Goal: Information Seeking & Learning: Learn about a topic

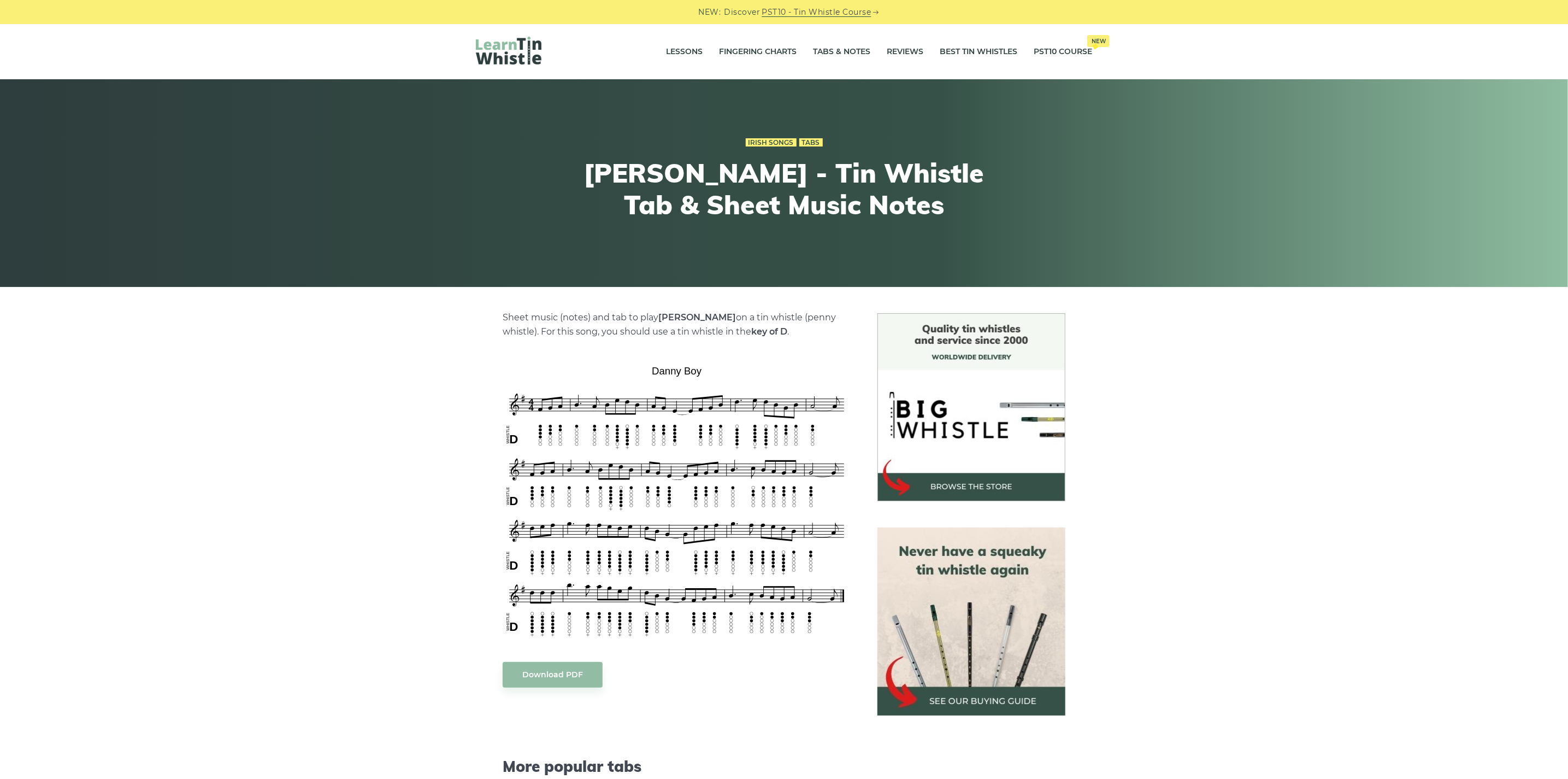
click at [219, 394] on div "Sheet music (notes) and tab to play Danny Boy on a tin whistle (penny whistle).…" at bounding box center [784, 681] width 1568 height 736
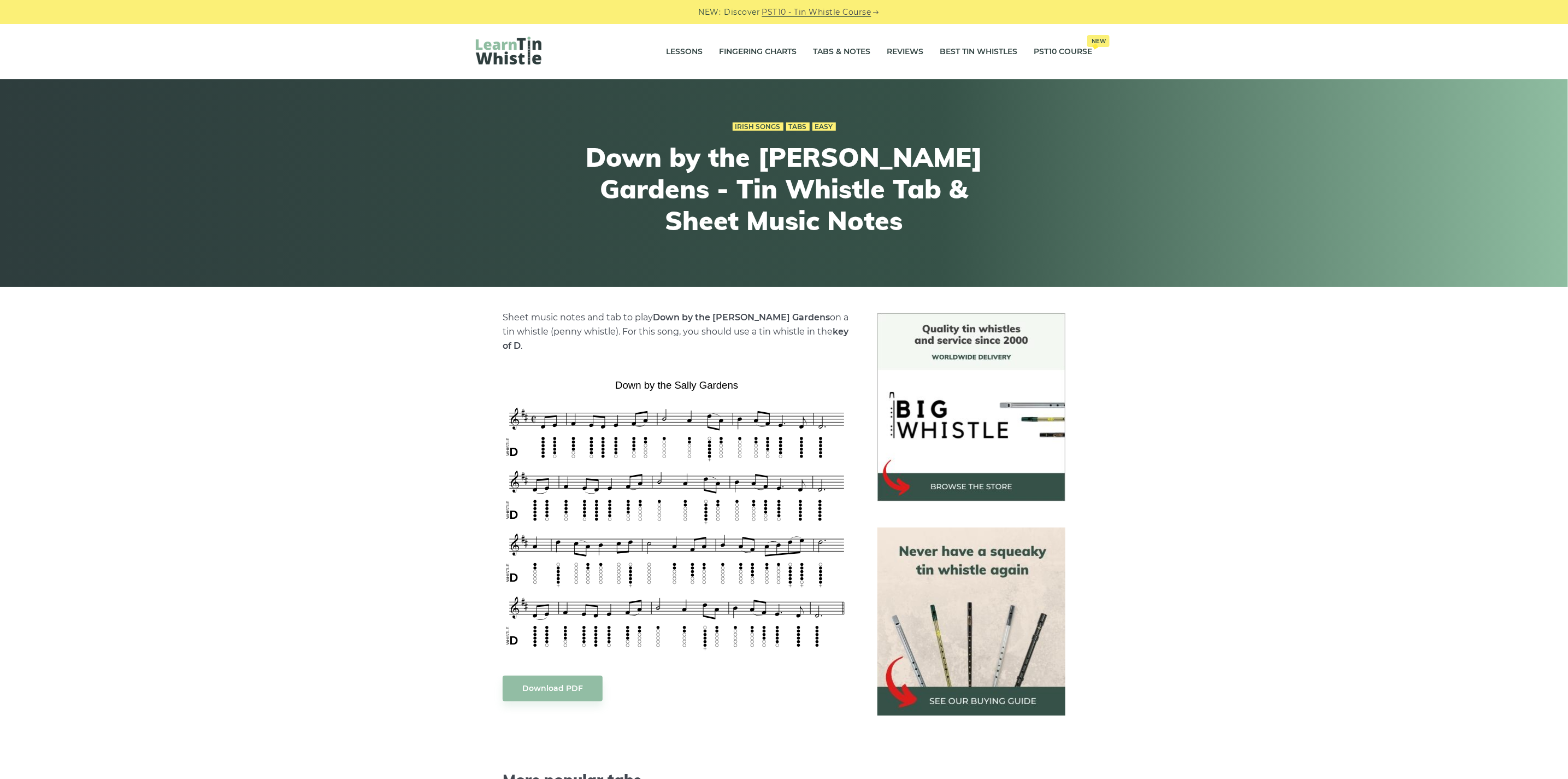
click at [378, 545] on div "Sheet music notes and tab to play Down by the Sally Gardens on a tin whistle (p…" at bounding box center [784, 688] width 1568 height 749
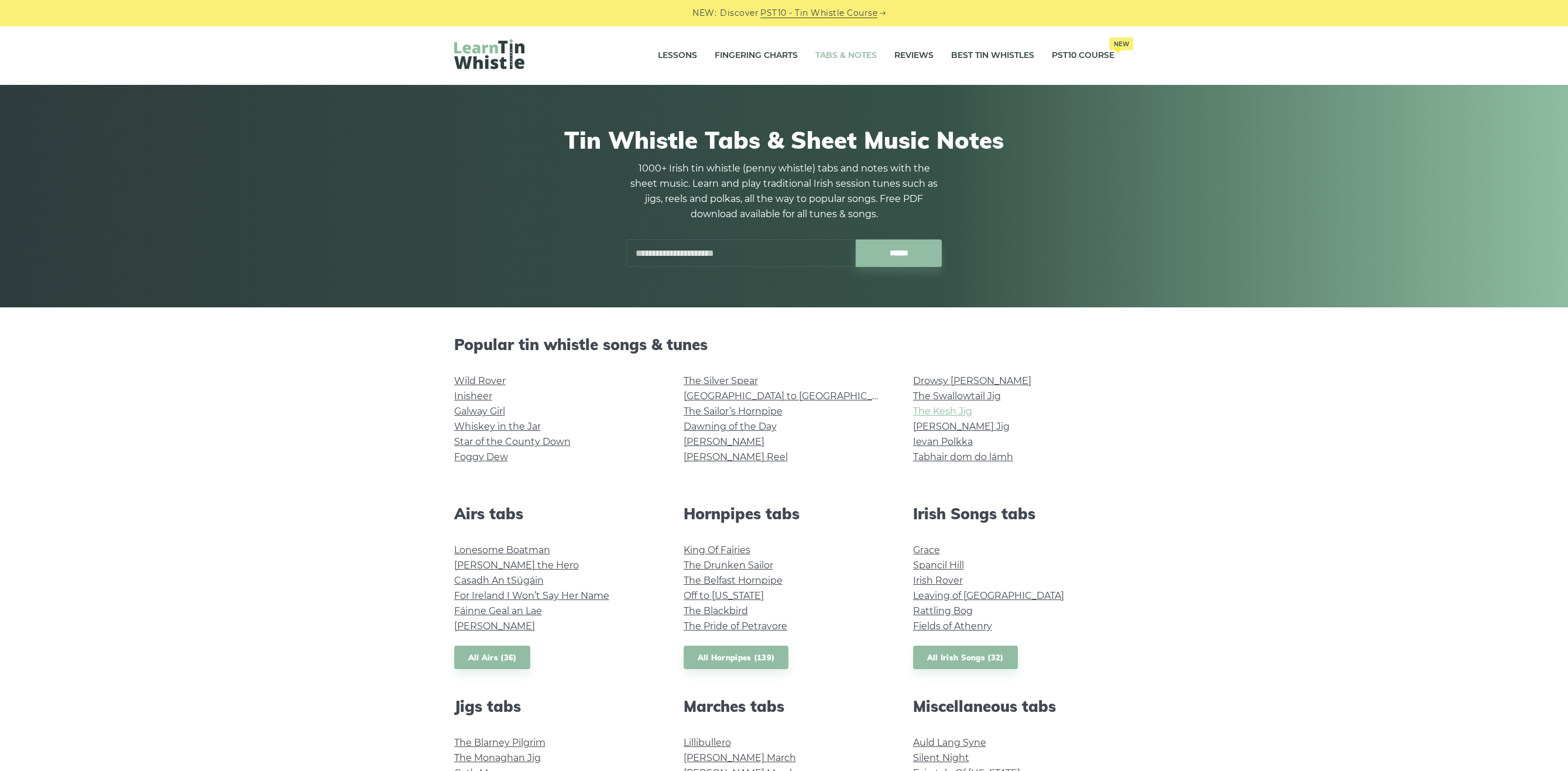
click at [932, 409] on link "The Kesh Jig" at bounding box center [942, 411] width 59 height 11
click at [741, 455] on link "[PERSON_NAME] Reel" at bounding box center [735, 456] width 104 height 11
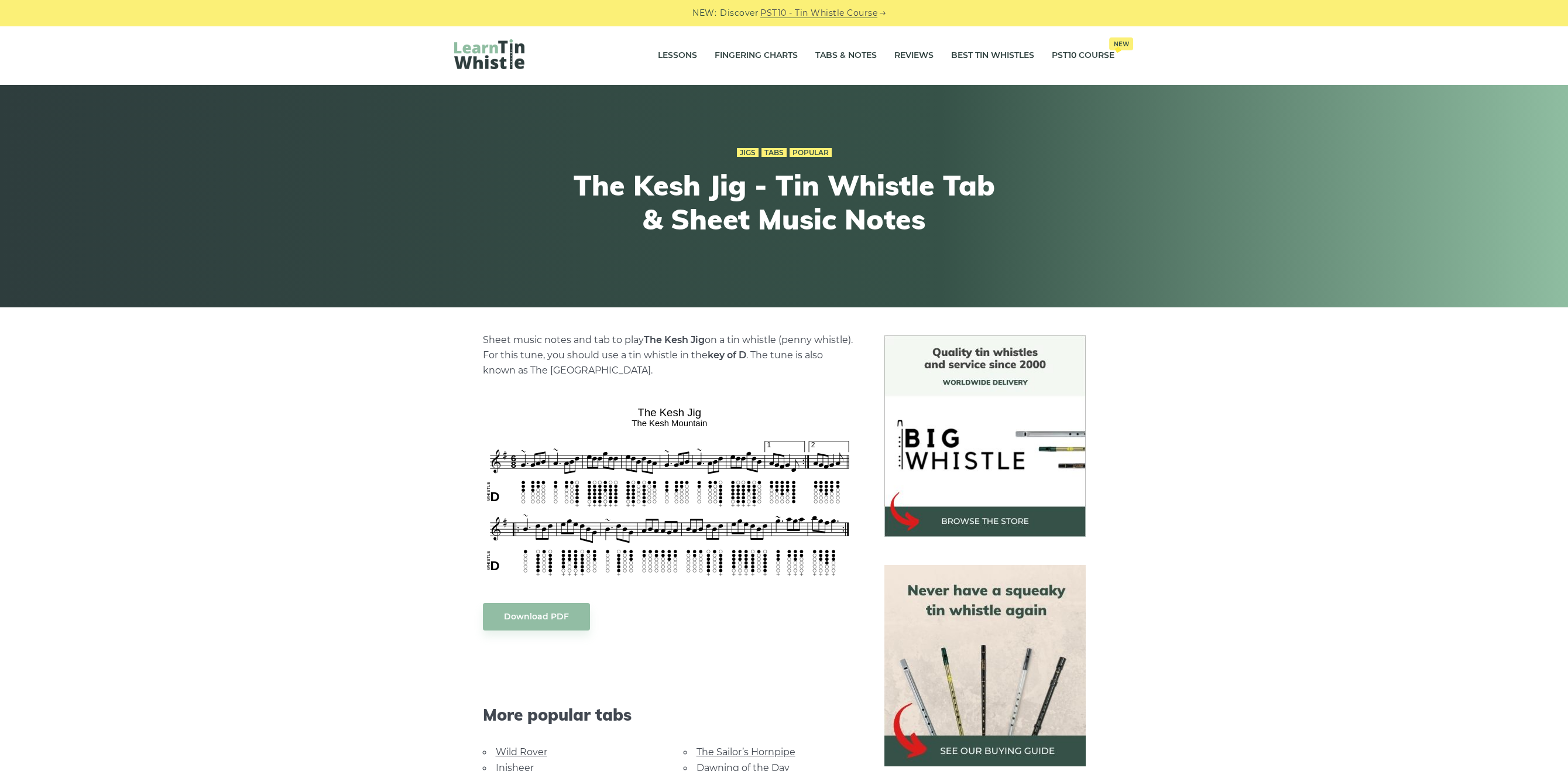
scroll to position [181, 0]
